Goal: Task Accomplishment & Management: Manage account settings

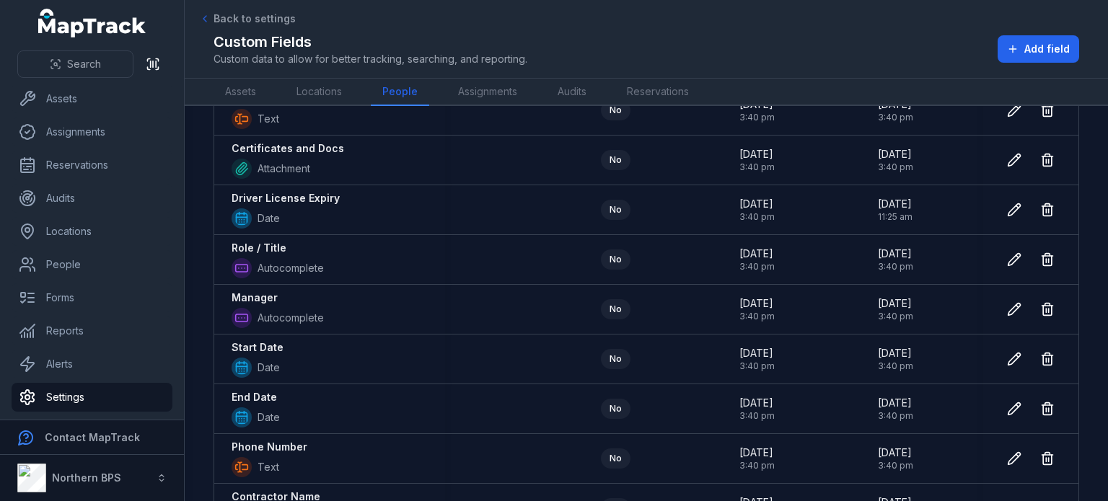
scroll to position [242, 0]
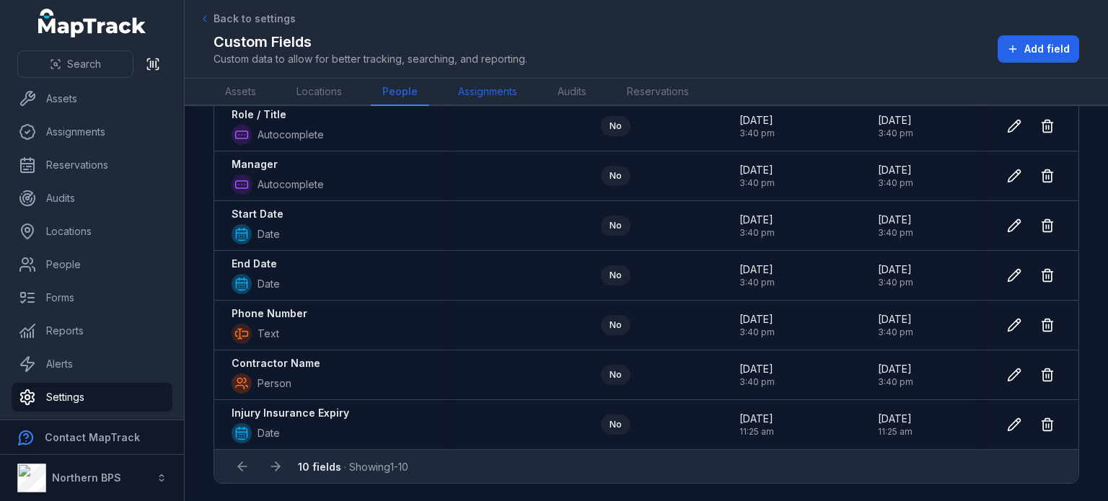
click at [482, 92] on link "Assignments" at bounding box center [488, 92] width 82 height 27
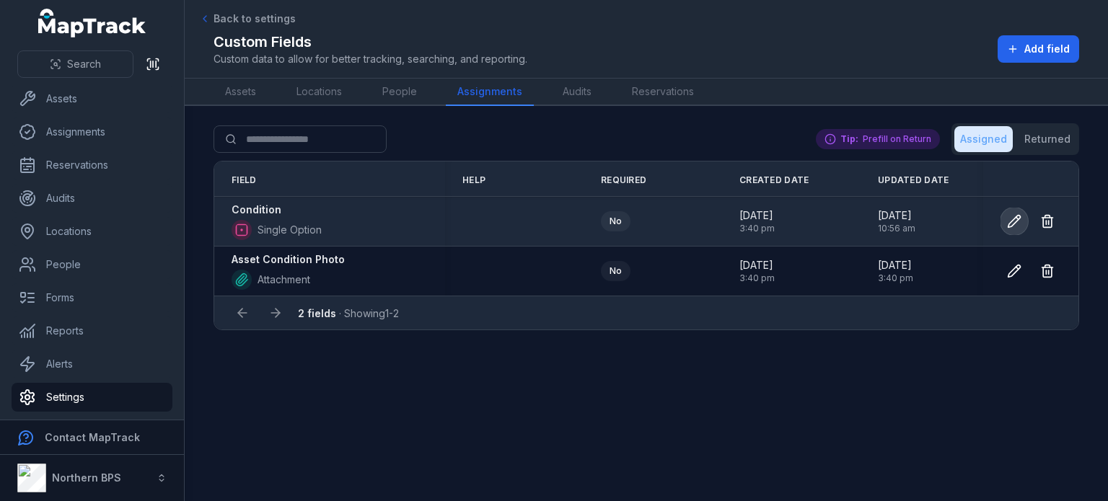
click at [1019, 221] on icon at bounding box center [1014, 221] width 14 height 14
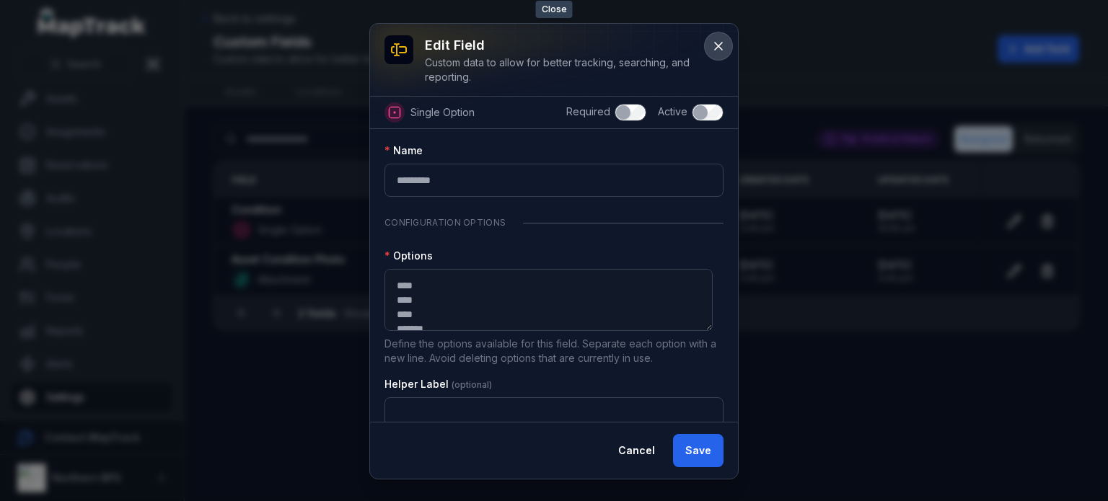
click at [713, 48] on icon at bounding box center [718, 46] width 14 height 14
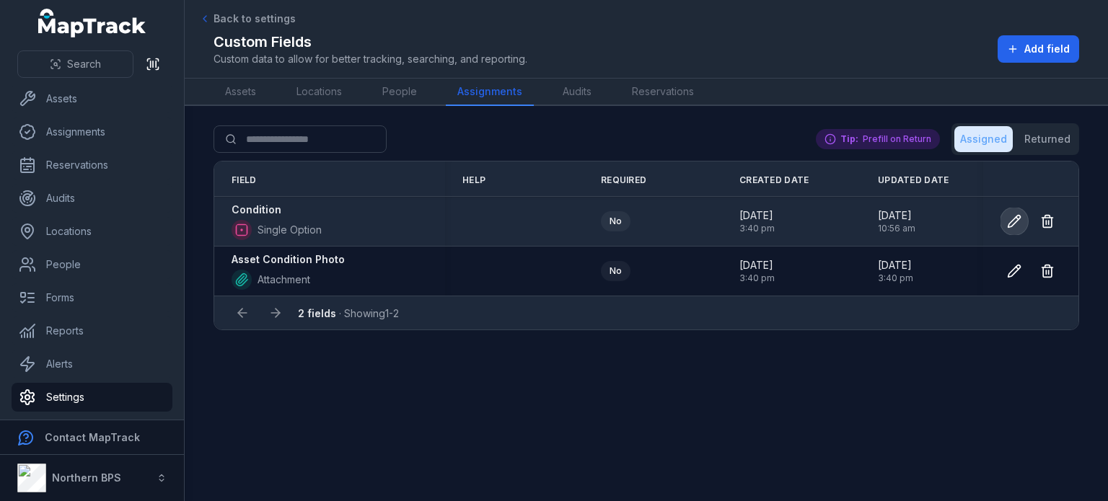
click at [1019, 223] on icon at bounding box center [1014, 221] width 14 height 14
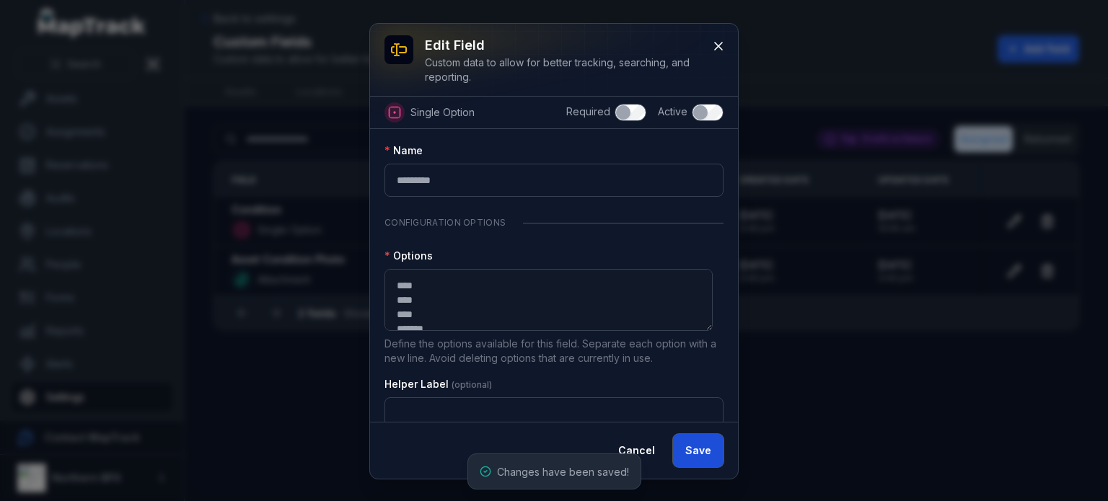
click at [697, 456] on button "Save" at bounding box center [698, 450] width 50 height 33
